Goal: Navigation & Orientation: Understand site structure

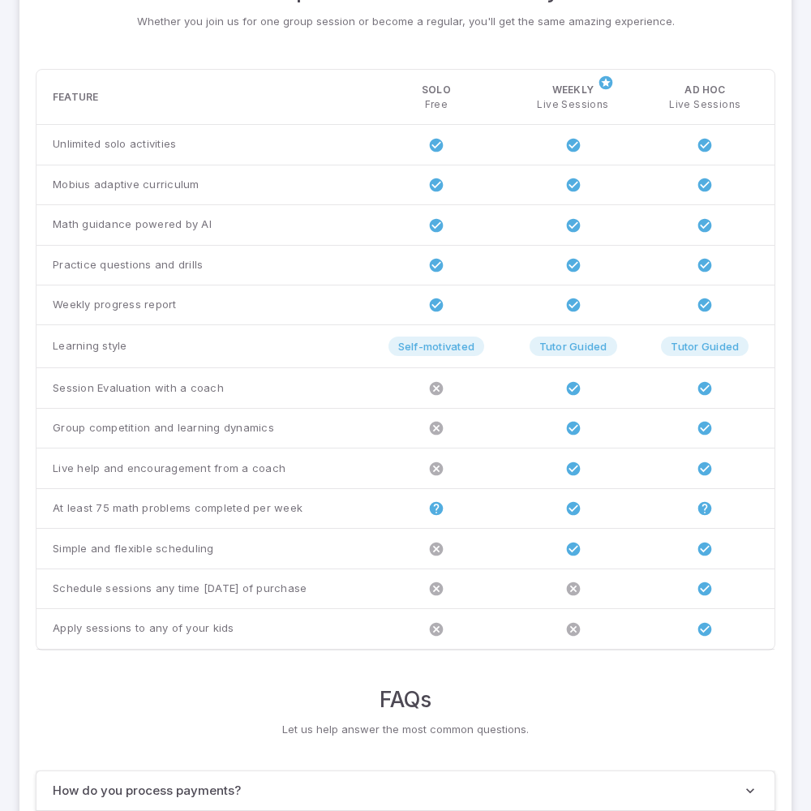
scroll to position [1245, 0]
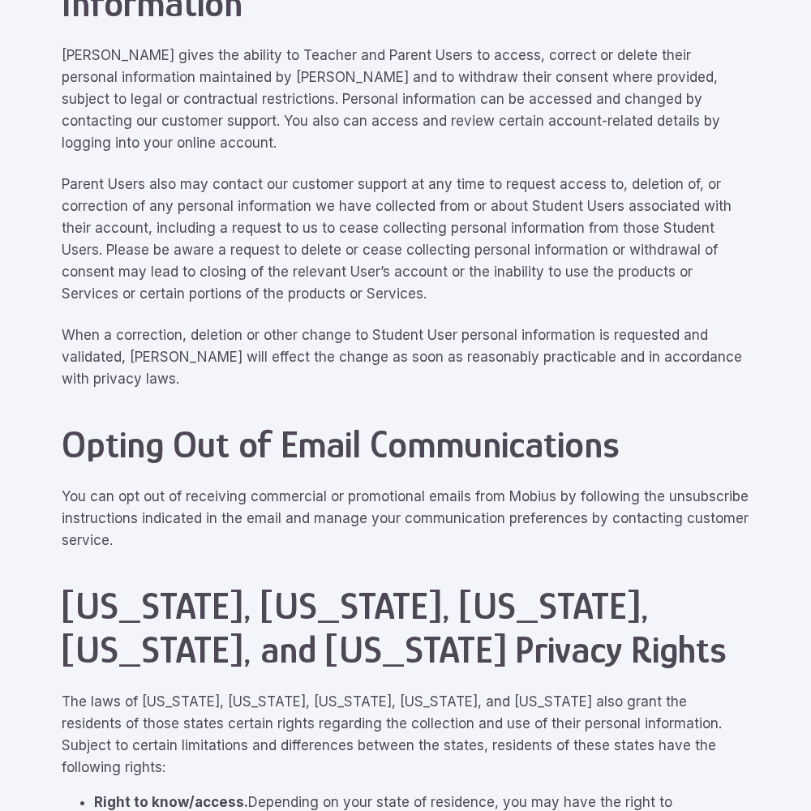
scroll to position [7303, 0]
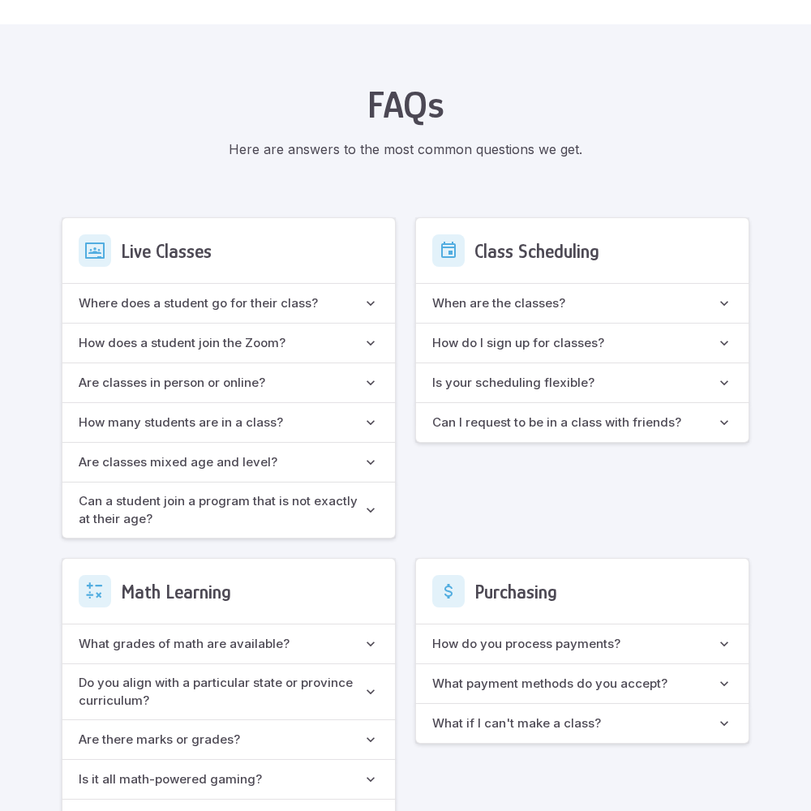
scroll to position [1441, 0]
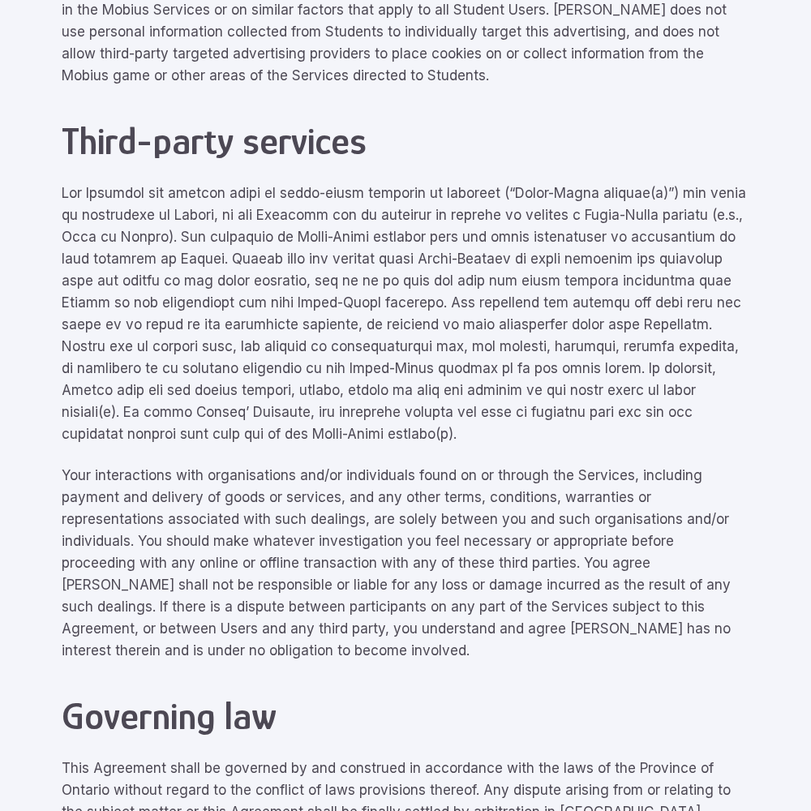
scroll to position [7303, 0]
